Goal: Task Accomplishment & Management: Complete application form

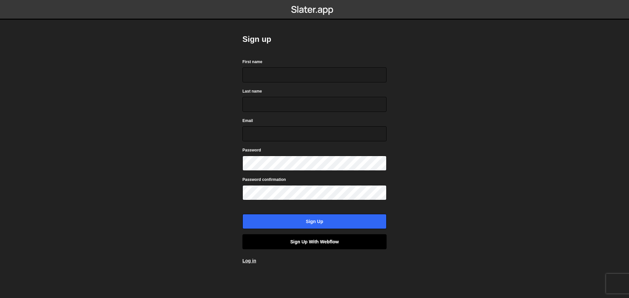
click at [324, 245] on link "Sign up with Webflow" at bounding box center [314, 242] width 144 height 15
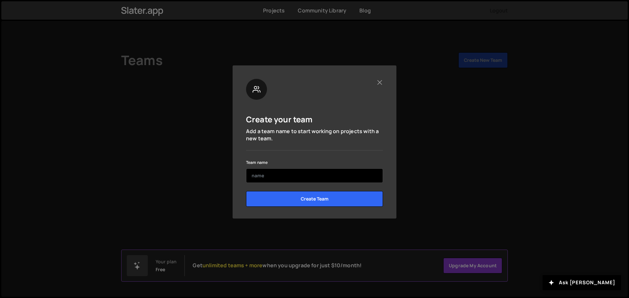
click at [313, 178] on input "text" at bounding box center [314, 176] width 137 height 14
click at [313, 178] on input "[PERSON_NAME]" at bounding box center [314, 176] width 137 height 14
type input "a"
type input "[PERSON_NAME]"
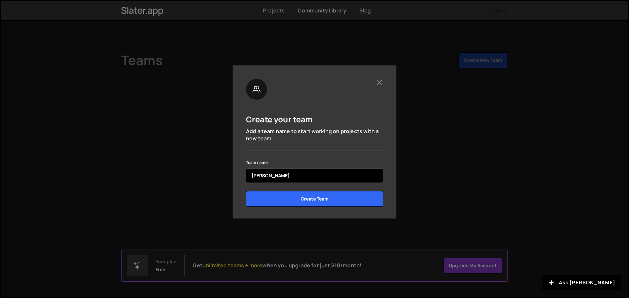
click at [246, 191] on input "Create Team" at bounding box center [314, 199] width 137 height 16
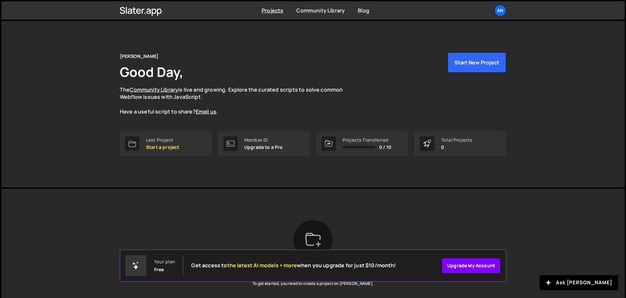
click at [489, 269] on link "Upgrade my account" at bounding box center [471, 266] width 59 height 16
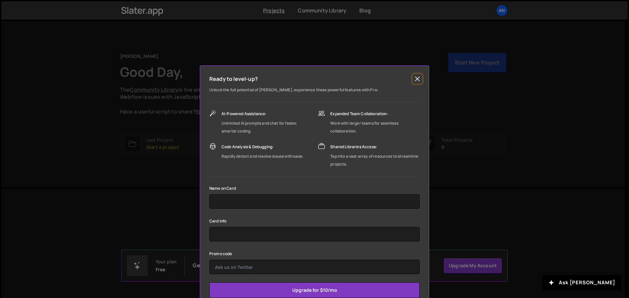
click at [415, 76] on button "Close" at bounding box center [417, 79] width 10 height 10
